Goal: Check status

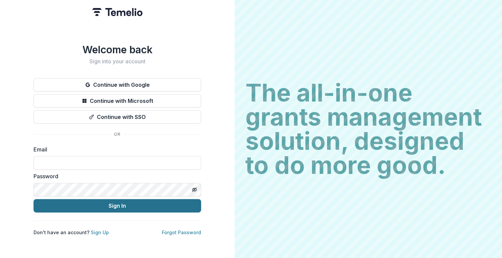
type input "**********"
click at [164, 203] on button "Sign In" at bounding box center [118, 205] width 168 height 13
